Goal: Task Accomplishment & Management: Understand process/instructions

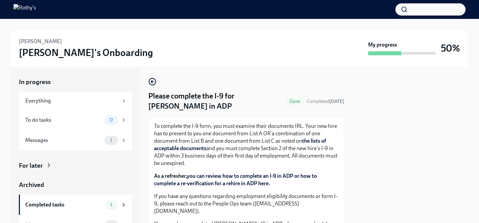
scroll to position [51, 0]
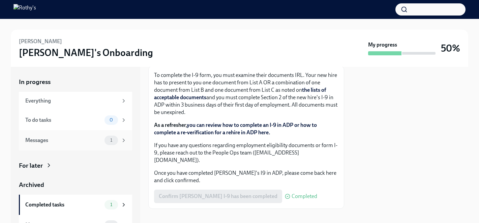
click at [63, 146] on div "Messages 1" at bounding box center [75, 140] width 113 height 20
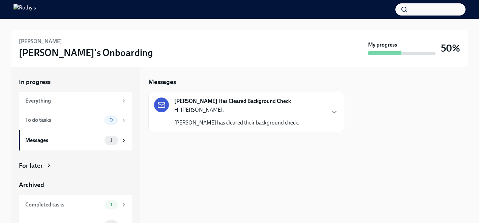
click at [257, 125] on p "[PERSON_NAME] has cleared their background check." at bounding box center [236, 122] width 125 height 7
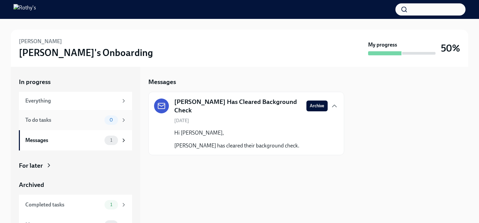
click at [66, 125] on div "To do tasks 0" at bounding box center [75, 120] width 113 height 20
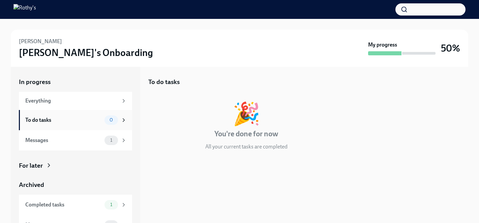
scroll to position [12, 0]
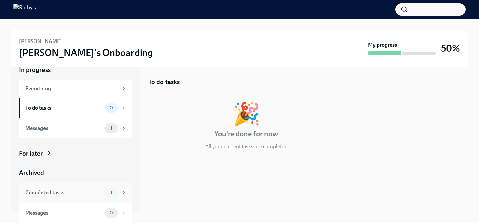
click at [75, 196] on div "Completed tasks 1" at bounding box center [75, 192] width 101 height 9
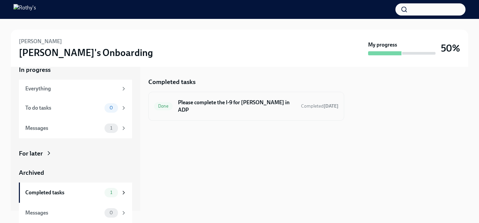
click at [240, 101] on h6 "Please complete the I-9 for [PERSON_NAME] in ADP" at bounding box center [237, 106] width 118 height 15
